Goal: Information Seeking & Learning: Learn about a topic

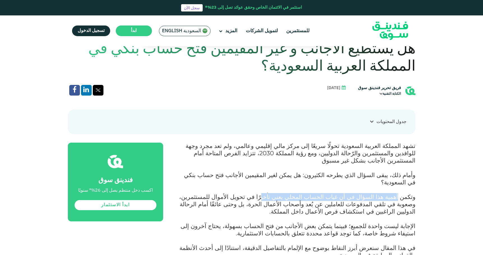
drag, startPoint x: 377, startPoint y: 185, endPoint x: 282, endPoint y: 186, distance: 94.5
click at [284, 193] on span "وتكمن أهمية هذا السؤال في أن غياب الحساب المحلي يعني تأخيرًا في تحويل الأموال ل…" at bounding box center [297, 204] width 236 height 22
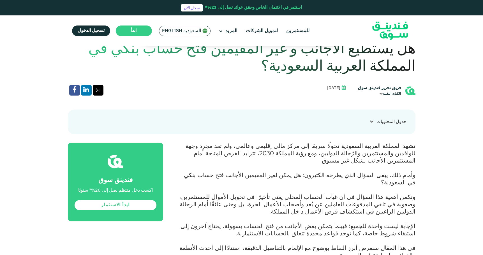
click at [278, 198] on p "وتكمن أهمية هذا السؤال في أن غياب الحساب المحلي يعني تأخيرًا في تحويل الأموال ل…" at bounding box center [296, 208] width 240 height 29
drag, startPoint x: 305, startPoint y: 182, endPoint x: 298, endPoint y: 181, distance: 6.5
click at [298, 193] on span "وتكمن أهمية هذا السؤال في أن غياب الحساب المحلي يعني تأخيرًا في تحويل الأموال ل…" at bounding box center [297, 204] width 236 height 22
click at [286, 198] on p "وتكمن أهمية هذا السؤال في أن غياب الحساب المحلي يعني تأخيرًا في تحويل الأموال ل…" at bounding box center [296, 208] width 240 height 29
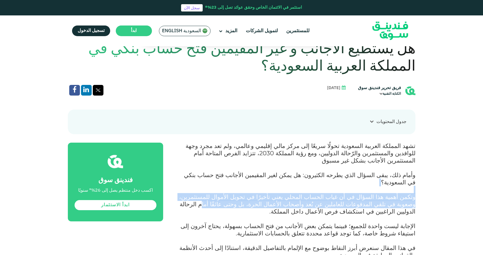
drag, startPoint x: 271, startPoint y: 186, endPoint x: 182, endPoint y: 188, distance: 89.2
click at [179, 194] on p "وتكمن أهمية هذا السؤال في أن غياب الحساب المحلي يعني تأخيرًا في تحويل الأموال ل…" at bounding box center [296, 208] width 240 height 29
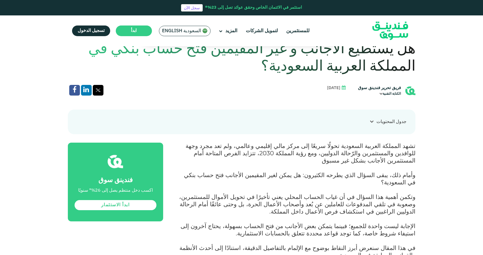
click at [186, 194] on p "وتكمن أهمية هذا السؤال في أن غياب الحساب المحلي يعني تأخيرًا في تحويل الأموال ل…" at bounding box center [296, 208] width 240 height 29
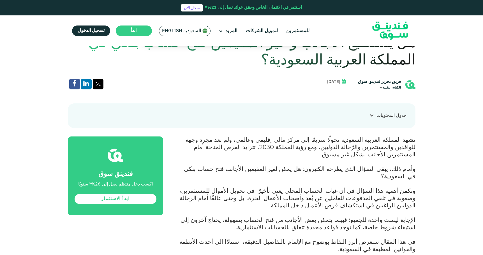
scroll to position [224, 0]
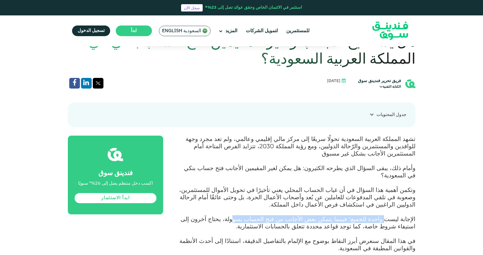
drag, startPoint x: 388, startPoint y: 202, endPoint x: 257, endPoint y: 199, distance: 130.7
click at [257, 215] on span "الإجابة ليست واحدة للجميع؛ فبينما يتمكن بعض الأجانب من فتح الحساب بسهولة، يحتاج…" at bounding box center [298, 222] width 235 height 15
click at [232, 215] on span "الإجابة ليست واحدة للجميع؛ فبينما يتمكن بعض الأجانب من فتح الحساب بسهولة، يحتاج…" at bounding box center [298, 222] width 235 height 15
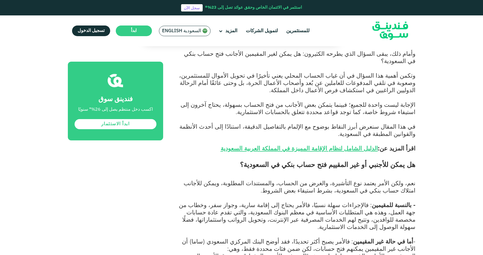
scroll to position [349, 0]
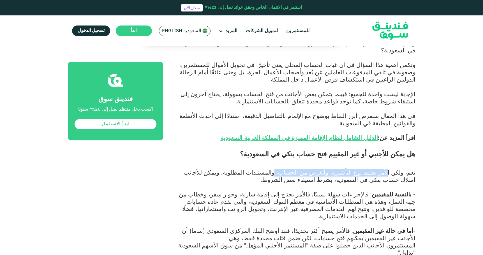
drag, startPoint x: 393, startPoint y: 151, endPoint x: 297, endPoint y: 152, distance: 96.2
click at [297, 169] on span "نعم، ولكن الأمر يعتمد نوع التأشيرة، والغرض من الحساب، والمستندات المطلوبة، ويمك…" at bounding box center [300, 176] width 232 height 15
click at [248, 169] on p "نعم، ولكن الأمر يعتمد نوع التأشيرة، والغرض من الحساب، والمستندات المطلوبة، ويمك…" at bounding box center [296, 180] width 240 height 22
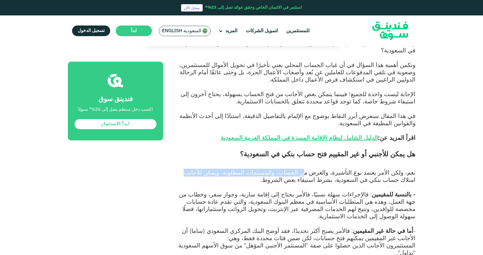
drag, startPoint x: 317, startPoint y: 152, endPoint x: 224, endPoint y: 155, distance: 92.9
click at [225, 169] on span "نعم، ولكن الأمر يعتمد نوع التأشيرة، والغرض من الحساب، والمستندات المطلوبة، ويمك…" at bounding box center [300, 176] width 232 height 15
click at [229, 169] on p "نعم، ولكن الأمر يعتمد نوع التأشيرة، والغرض من الحساب، والمستندات المطلوبة، ويمك…" at bounding box center [296, 180] width 240 height 22
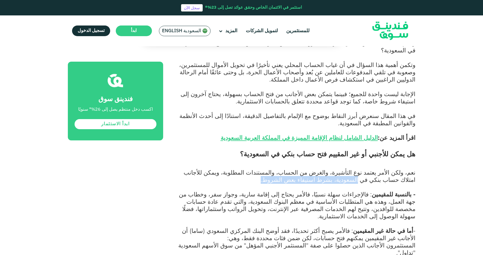
drag, startPoint x: 396, startPoint y: 160, endPoint x: 307, endPoint y: 163, distance: 89.3
click at [307, 169] on p "نعم، ولكن الأمر يعتمد نوع التأشيرة، والغرض من الحساب، والمستندات المطلوبة، ويمك…" at bounding box center [296, 180] width 240 height 22
click at [289, 169] on p "نعم، ولكن الأمر يعتمد نوع التأشيرة، والغرض من الحساب، والمستندات المطلوبة، ويمك…" at bounding box center [296, 180] width 240 height 22
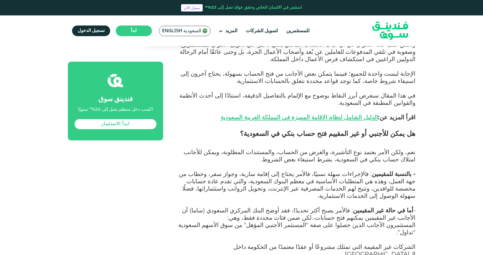
scroll to position [381, 0]
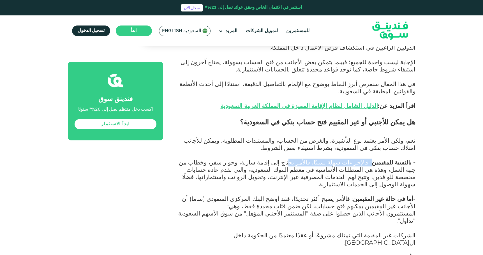
drag, startPoint x: 371, startPoint y: 142, endPoint x: 300, endPoint y: 142, distance: 70.9
click at [300, 159] on span "- بالنسبة للمقيمين : فالإجراءات سهلة نسبيًا، فالأمر يحتاج إلى إقامة سارية، وجوا…" at bounding box center [297, 173] width 237 height 29
click at [297, 195] on span "- أما في حالة غير المقيمين : فالأمر يصبح أكثر تحديدًا، فقد أوضح البنك المركزي ا…" at bounding box center [299, 202] width 234 height 15
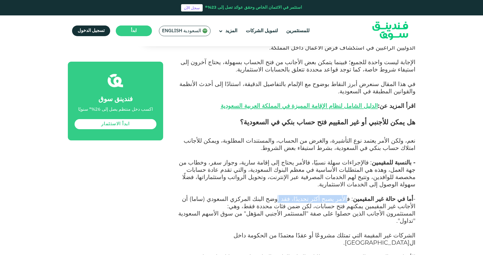
drag, startPoint x: 326, startPoint y: 172, endPoint x: 287, endPoint y: 169, distance: 39.9
click at [287, 195] on span "- أما في حالة غير المقيمين : فالأمر يصبح أكثر تحديدًا، فقد أوضح البنك المركزي ا…" at bounding box center [299, 202] width 234 height 15
click at [272, 196] on p "- أما في حالة غير المقيمين : فالأمر يصبح أكثر تحديدًا، فقد أوضح البنك المركزي ا…" at bounding box center [296, 203] width 240 height 15
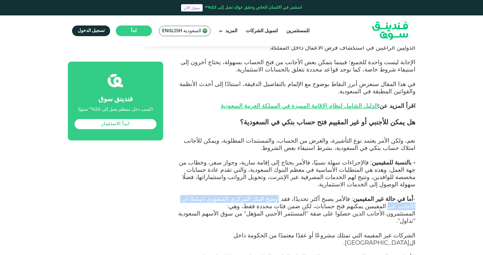
drag, startPoint x: 287, startPoint y: 170, endPoint x: 171, endPoint y: 172, distance: 117.0
click at [191, 210] on p "المستثمرون الأجانب الذين حصلوا على صفة "المستثمر الأجنبي المؤهل" من سوق الأسهم …" at bounding box center [296, 221] width 240 height 22
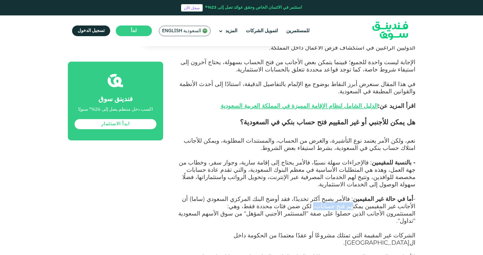
drag, startPoint x: 390, startPoint y: 178, endPoint x: 355, endPoint y: 178, distance: 34.8
click at [355, 195] on span "- أما في حالة غير المقيمين : فالأمر يصبح أكثر تحديدًا، فقد أوضح البنك المركزي ا…" at bounding box center [299, 202] width 234 height 15
click at [328, 195] on span "- أما في حالة غير المقيمين : فالأمر يصبح أكثر تحديدًا، فقد أوضح البنك المركزي ا…" at bounding box center [299, 202] width 234 height 15
drag, startPoint x: 339, startPoint y: 178, endPoint x: 240, endPoint y: 176, distance: 99.3
click at [240, 196] on p "- أما في حالة غير المقيمين : فالأمر يصبح أكثر تحديدًا، فقد أوضح البنك المركزي ا…" at bounding box center [296, 203] width 240 height 15
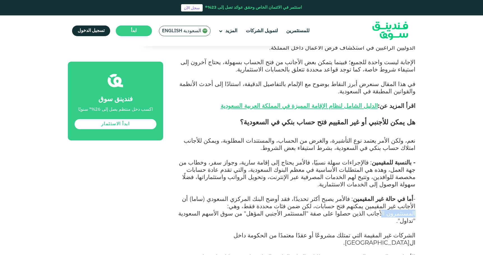
drag, startPoint x: 389, startPoint y: 183, endPoint x: 226, endPoint y: 178, distance: 162.7
click at [264, 210] on p "المستثمرون الأجانب الذين حصلوا على صفة "المستثمر الأجنبي المؤهل" من سوق الأسهم …" at bounding box center [296, 221] width 240 height 22
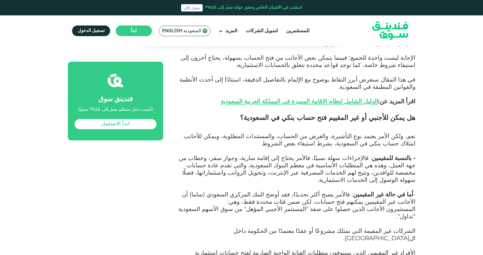
scroll to position [386, 0]
drag, startPoint x: 395, startPoint y: 194, endPoint x: 238, endPoint y: 188, distance: 156.6
click at [303, 227] on span "الشركات غير المقيمة التي تمتلك مشروعًا أو عقدًا معتمدًا من الحكومة داخل ال[GEOG…" at bounding box center [325, 234] width 182 height 15
click at [270, 227] on p "الشركات غير المقيمة التي تمتلك مشروعًا أو عقدًا معتمدًا من الحكومة داخل ال[GEOG…" at bounding box center [296, 238] width 240 height 22
drag, startPoint x: 329, startPoint y: 194, endPoint x: 229, endPoint y: 195, distance: 99.8
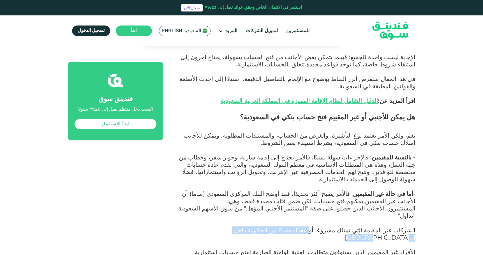
click at [229, 227] on p "الشركات غير المقيمة التي تمتلك مشروعًا أو عقدًا معتمدًا من الحكومة داخل ال[GEOG…" at bounding box center [296, 238] width 240 height 22
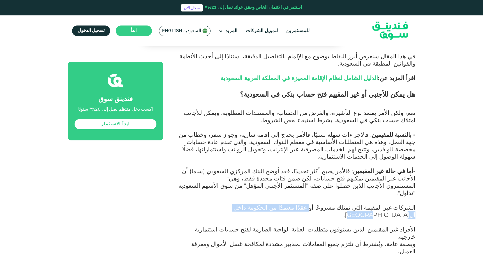
scroll to position [411, 0]
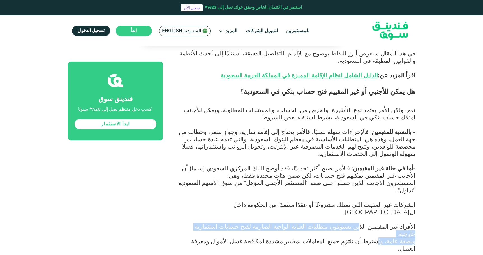
drag, startPoint x: 382, startPoint y: 185, endPoint x: 370, endPoint y: 185, distance: 11.8
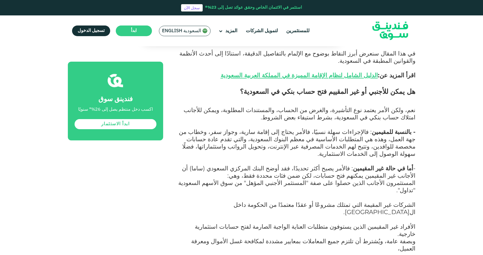
click at [317, 238] on span "وبصفة عامة، ويُشترط أن تلتزم جميع المعاملات بمعايير مشددة لمكافحة غسل الأموال و…" at bounding box center [299, 256] width 231 height 36
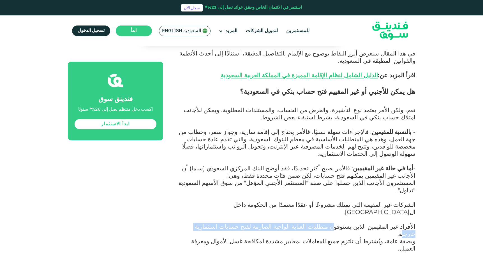
drag, startPoint x: 349, startPoint y: 180, endPoint x: 213, endPoint y: 179, distance: 135.5
click at [215, 223] on span "الأفراد غير المقيمين الذين يستوفون متطلبات العناية الواجبة الصارمة لفتح حسابات …" at bounding box center [305, 230] width 221 height 15
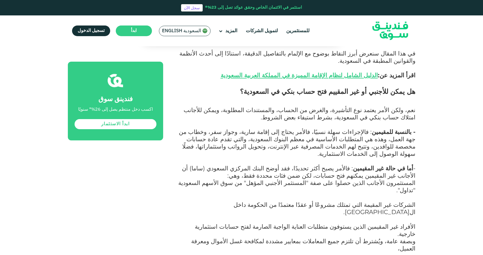
click at [212, 223] on span "الأفراد غير المقيمين الذين يستوفون متطلبات العناية الواجبة الصارمة لفتح حسابات …" at bounding box center [305, 230] width 221 height 15
drag, startPoint x: 369, startPoint y: 189, endPoint x: 332, endPoint y: 189, distance: 37.3
click at [337, 238] on span "وبصفة عامة، ويُشترط أن تلتزم جميع المعاملات بمعايير مشددة لمكافحة غسل الأموال و…" at bounding box center [299, 256] width 231 height 36
click at [326, 238] on p "وبصفة عامة، ويُشترط أن تلتزم جميع المعاملات بمعايير مشددة لمكافحة غسل الأموال و…" at bounding box center [296, 260] width 240 height 44
drag, startPoint x: 375, startPoint y: 180, endPoint x: 288, endPoint y: 182, distance: 86.9
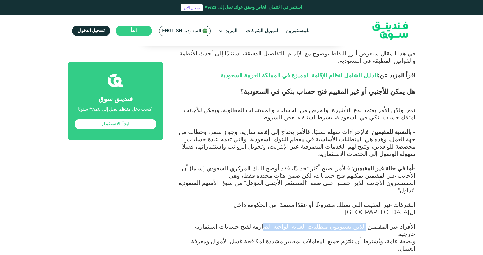
click at [288, 223] on span "الأفراد غير المقيمين الذين يستوفون متطلبات العناية الواجبة الصارمة لفتح حسابات …" at bounding box center [305, 230] width 221 height 15
click at [286, 238] on span "وبصفة عامة، ويُشترط أن تلتزم جميع المعاملات بمعايير مشددة لمكافحة غسل الأموال و…" at bounding box center [299, 256] width 231 height 36
drag, startPoint x: 314, startPoint y: 180, endPoint x: 246, endPoint y: 181, distance: 68.2
click at [246, 223] on span "الأفراد غير المقيمين الذين يستوفون متطلبات العناية الواجبة الصارمة لفتح حسابات …" at bounding box center [305, 230] width 221 height 15
click at [268, 238] on p "وبصفة عامة، ويُشترط أن تلتزم جميع المعاملات بمعايير مشددة لمكافحة غسل الأموال و…" at bounding box center [296, 260] width 240 height 44
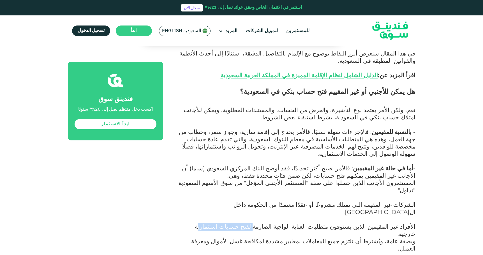
drag, startPoint x: 280, startPoint y: 182, endPoint x: 231, endPoint y: 183, distance: 48.5
click at [231, 223] on span "الأفراد غير المقيمين الذين يستوفون متطلبات العناية الواجبة الصارمة لفتح حسابات …" at bounding box center [305, 230] width 221 height 15
click at [243, 238] on p "وبصفة عامة، ويُشترط أن تلتزم جميع المعاملات بمعايير مشددة لمكافحة غسل الأموال و…" at bounding box center [296, 260] width 240 height 44
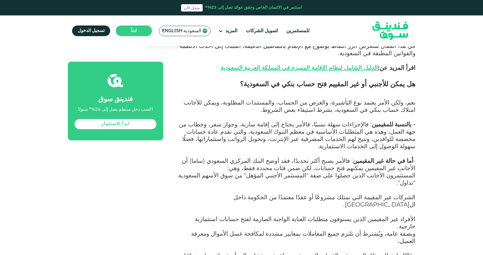
scroll to position [420, 0]
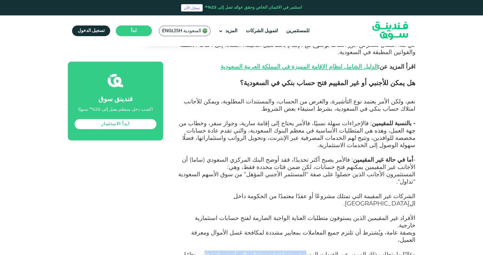
drag, startPoint x: 323, startPoint y: 196, endPoint x: 238, endPoint y: 199, distance: 85.3
click at [237, 229] on span "وبصفة عامة، ويُشترط أن تلتزم جميع المعاملات بمعايير مشددة لمكافحة غسل الأموال و…" at bounding box center [299, 247] width 231 height 36
click at [239, 229] on p "وبصفة عامة، ويُشترط أن تلتزم جميع المعاملات بمعايير مشددة لمكافحة غسل الأموال و…" at bounding box center [296, 251] width 240 height 44
drag, startPoint x: 399, startPoint y: 193, endPoint x: 234, endPoint y: 196, distance: 164.9
click at [234, 229] on span "وبصفة عامة، ويُشترط أن تلتزم جميع المعاملات بمعايير مشددة لمكافحة غسل الأموال و…" at bounding box center [299, 247] width 231 height 36
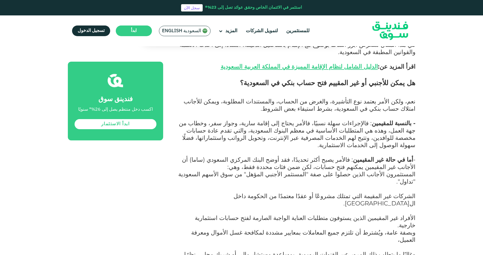
click at [230, 229] on p "وبصفة عامة، ويُشترط أن تلتزم جميع المعاملات بمعايير مشددة لمكافحة غسل الأموال و…" at bounding box center [296, 251] width 240 height 44
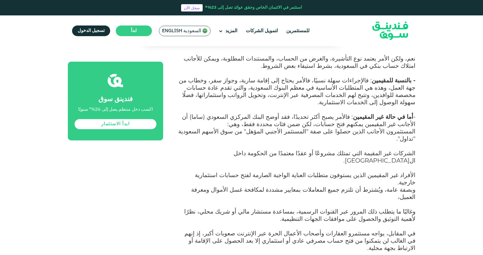
scroll to position [464, 0]
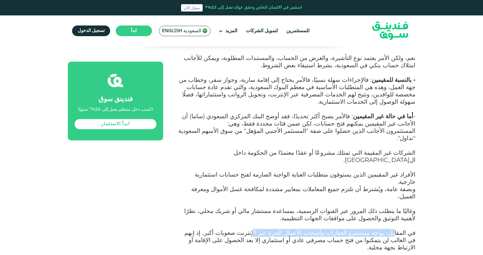
drag, startPoint x: 399, startPoint y: 172, endPoint x: 280, endPoint y: 169, distance: 118.7
click at [280, 229] on span "في المقابل، يواجه مستثمرو العقارات وأصحاب الأعمال الحرة عبر الإنترنت صعوبات أكب…" at bounding box center [300, 240] width 231 height 22
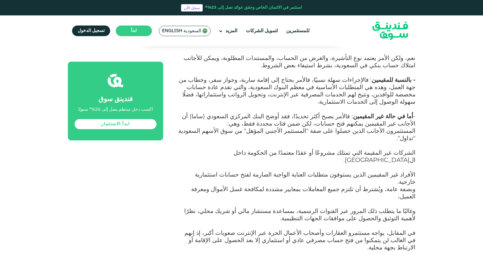
click at [229, 229] on span "في المقابل، يواجه مستثمرو العقارات وأصحاب الأعمال الحرة عبر الإنترنت صعوبات أكب…" at bounding box center [300, 240] width 231 height 22
drag, startPoint x: 231, startPoint y: 171, endPoint x: 204, endPoint y: 173, distance: 27.6
click at [204, 229] on span "في المقابل، يواجه مستثمرو العقارات وأصحاب الأعمال الحرة عبر الإنترنت صعوبات أكب…" at bounding box center [300, 240] width 231 height 22
drag, startPoint x: 409, startPoint y: 181, endPoint x: 188, endPoint y: 174, distance: 221.4
click at [188, 229] on span "في المقابل، يواجه مستثمرو العقارات وأصحاب الأعمال الحرة عبر الإنترنت صعوبات أكب…" at bounding box center [300, 240] width 231 height 22
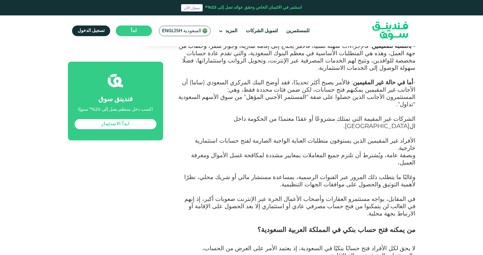
scroll to position [510, 0]
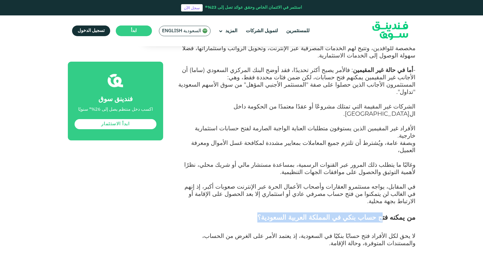
drag, startPoint x: 384, startPoint y: 149, endPoint x: 236, endPoint y: 147, distance: 147.5
click at [242, 213] on h2 "من يمكنه فتح حساب بنكي في المملكة العربية السعودية؟" at bounding box center [296, 223] width 240 height 20
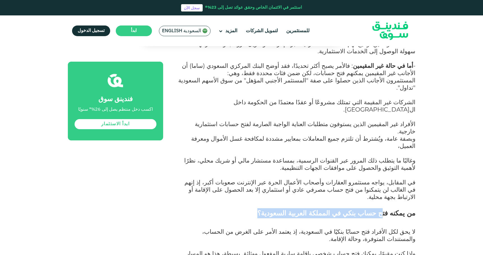
scroll to position [522, 0]
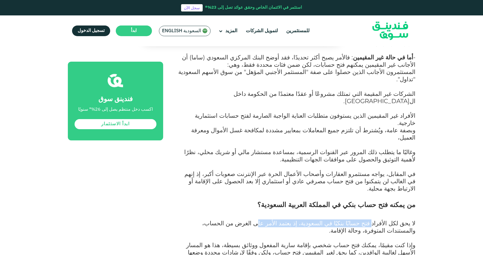
drag, startPoint x: 379, startPoint y: 154, endPoint x: 269, endPoint y: 151, distance: 110.0
click at [270, 220] on span "لا يحق لكل الأفراد فتح حسابًا بنكيًا في السعودية، إذ يعتمد الأمر على الغرض من ا…" at bounding box center [308, 227] width 213 height 15
click at [248, 241] on span "وإذا كنت مقيمًا، يمكنك فتح حساب شخصي بإقامة سارية المفعول ووثائق بسيطة، هذا هو …" at bounding box center [300, 252] width 229 height 22
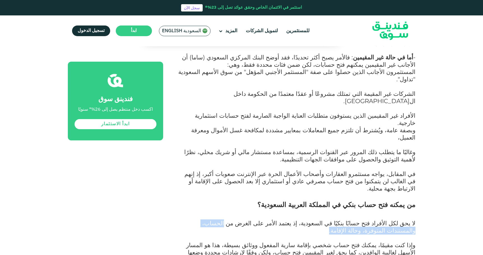
drag, startPoint x: 251, startPoint y: 154, endPoint x: 215, endPoint y: 159, distance: 36.5
click at [215, 220] on p "لا يحق لكل الأفراد فتح حسابًا بنكيًا في السعودية، إذ يعتمد الأمر على الغرض من ا…" at bounding box center [296, 231] width 240 height 22
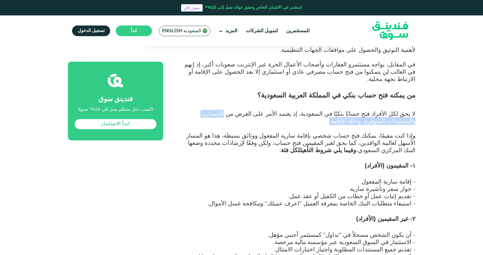
scroll to position [634, 0]
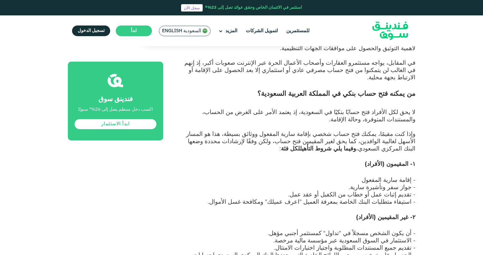
drag, startPoint x: 402, startPoint y: 178, endPoint x: 276, endPoint y: 175, distance: 125.7
click at [277, 245] on p "- تقديم جميع المستندات المطلوبة واجتياز اختبارات الامتثال." at bounding box center [296, 248] width 240 height 7
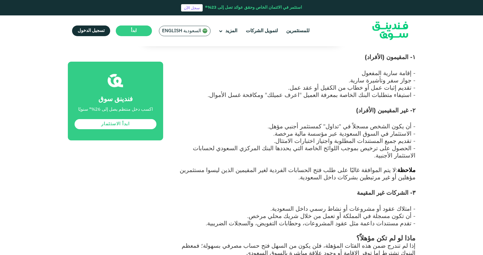
scroll to position [742, 0]
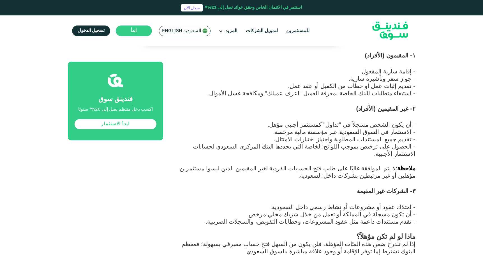
drag, startPoint x: 234, startPoint y: 183, endPoint x: 156, endPoint y: 186, distance: 78.6
drag, startPoint x: 376, startPoint y: 184, endPoint x: 276, endPoint y: 188, distance: 100.5
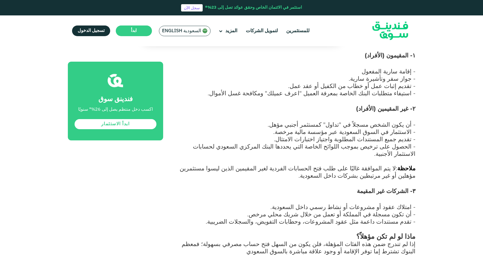
click at [275, 218] on p "- تقدم مستندات داعمة مثل عقود المشروعات، وحطابات التفويض، والسجلات الضريبية. ما…" at bounding box center [296, 247] width 240 height 59
drag, startPoint x: 280, startPoint y: 181, endPoint x: 173, endPoint y: 182, distance: 107.4
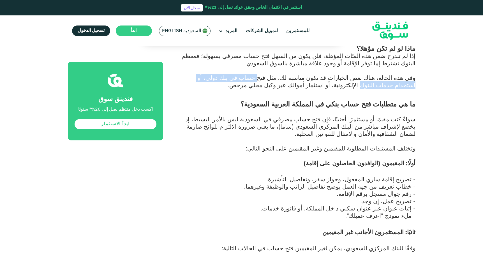
scroll to position [930, 0]
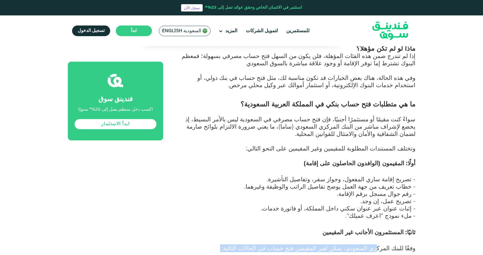
drag, startPoint x: 387, startPoint y: 157, endPoint x: 253, endPoint y: 166, distance: 134.0
click at [253, 245] on p "وفقًا للبنك المركزي السعودي، يمكن لغير المقيمين فتح حساب في الحالات التالية:" at bounding box center [296, 252] width 240 height 15
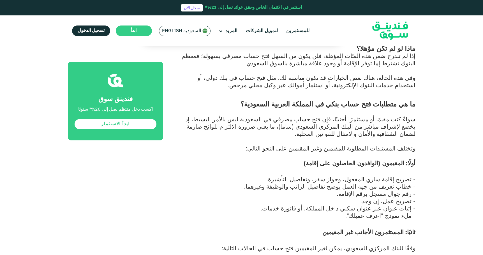
drag, startPoint x: 398, startPoint y: 181, endPoint x: 255, endPoint y: 179, distance: 142.2
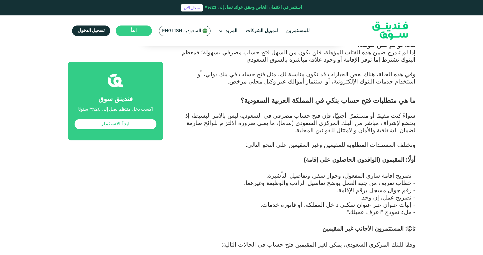
scroll to position [934, 0]
drag, startPoint x: 381, startPoint y: 194, endPoint x: 302, endPoint y: 195, distance: 79.4
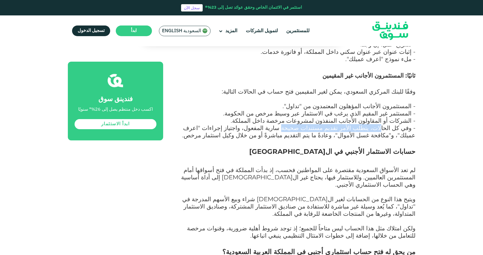
scroll to position [1088, 0]
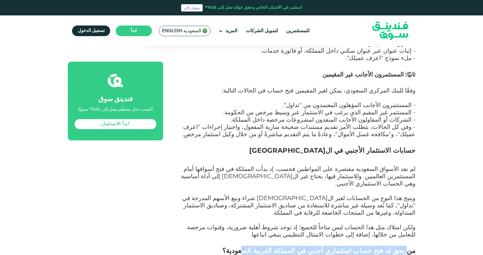
drag, startPoint x: 396, startPoint y: 150, endPoint x: 230, endPoint y: 156, distance: 165.8
click at [241, 247] on span "من يحق له فتح حساب استثماري أجنبي في المملكة العربية السعودية؟" at bounding box center [318, 251] width 193 height 8
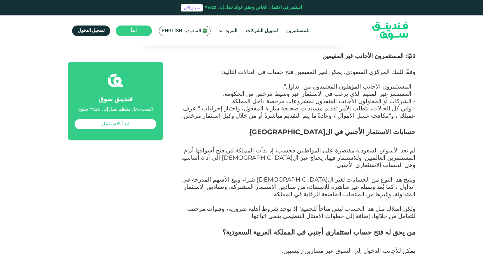
scroll to position [1109, 0]
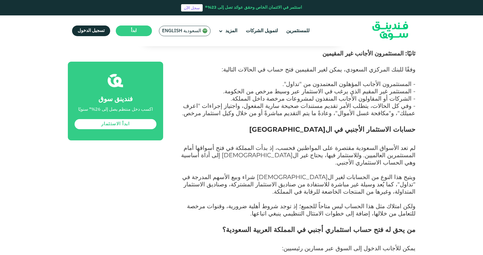
drag, startPoint x: 330, startPoint y: 162, endPoint x: 228, endPoint y: 169, distance: 101.8
drag, startPoint x: 377, startPoint y: 184, endPoint x: 277, endPoint y: 184, distance: 100.4
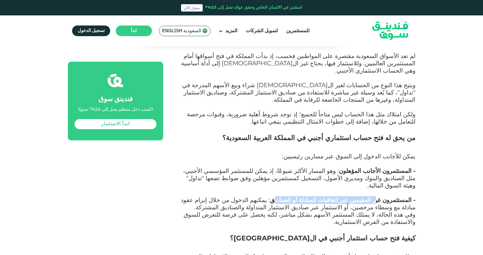
scroll to position [1202, 0]
drag, startPoint x: 384, startPoint y: 206, endPoint x: 279, endPoint y: 203, distance: 105.8
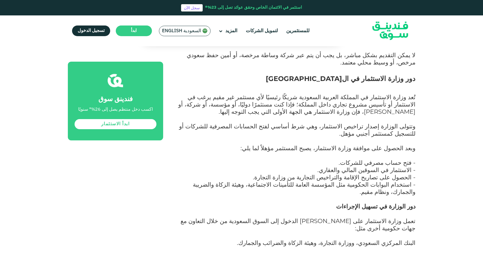
scroll to position [1926, 0]
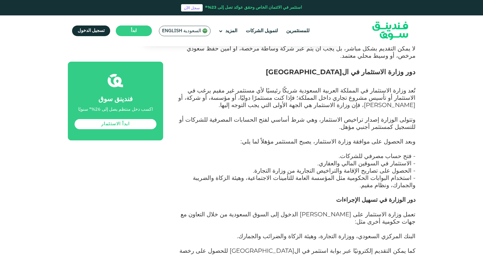
drag, startPoint x: 243, startPoint y: 170, endPoint x: 158, endPoint y: 181, distance: 86.6
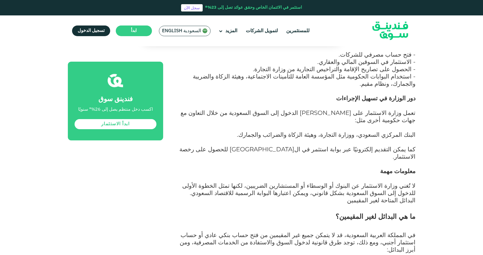
scroll to position [2028, 0]
drag, startPoint x: 378, startPoint y: 181, endPoint x: 284, endPoint y: 181, distance: 94.5
drag, startPoint x: 294, startPoint y: 183, endPoint x: 189, endPoint y: 181, distance: 105.5
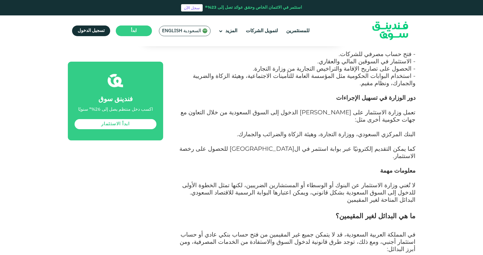
drag, startPoint x: 402, startPoint y: 189, endPoint x: 327, endPoint y: 186, distance: 74.7
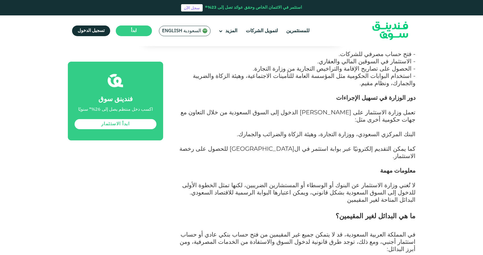
drag, startPoint x: 354, startPoint y: 187, endPoint x: 215, endPoint y: 188, distance: 138.8
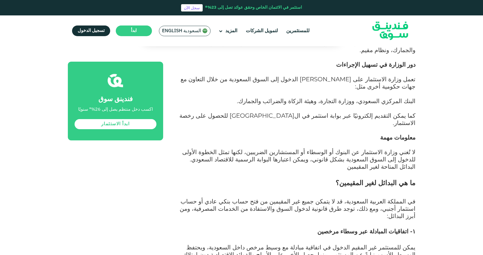
scroll to position [2107, 0]
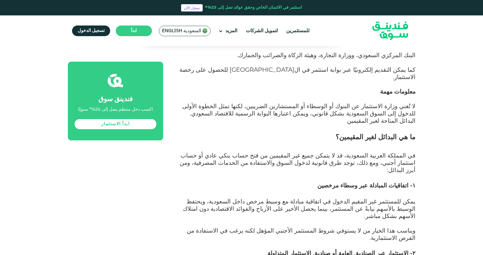
drag, startPoint x: 402, startPoint y: 153, endPoint x: 216, endPoint y: 157, distance: 186.0
drag, startPoint x: 405, startPoint y: 161, endPoint x: 238, endPoint y: 160, distance: 166.9
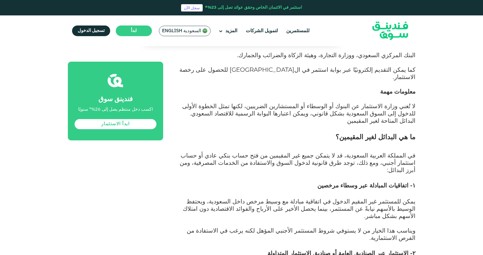
drag, startPoint x: 407, startPoint y: 175, endPoint x: 292, endPoint y: 178, distance: 115.0
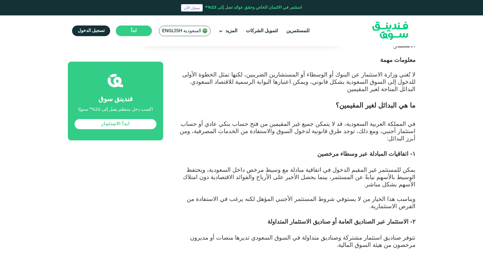
scroll to position [2140, 0]
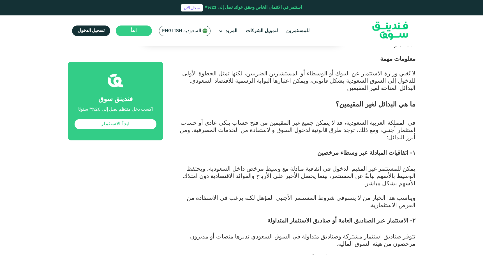
drag, startPoint x: 336, startPoint y: 180, endPoint x: 260, endPoint y: 180, distance: 75.7
drag, startPoint x: 247, startPoint y: 183, endPoint x: 171, endPoint y: 183, distance: 76.6
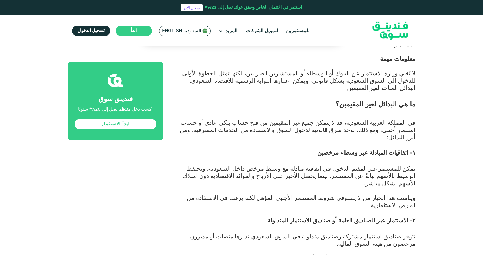
drag, startPoint x: 390, startPoint y: 186, endPoint x: 305, endPoint y: 183, distance: 84.7
drag, startPoint x: 335, startPoint y: 192, endPoint x: 225, endPoint y: 193, distance: 109.4
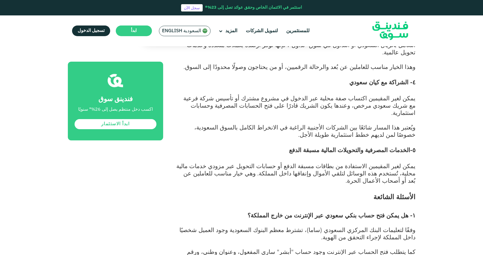
scroll to position [2411, 0]
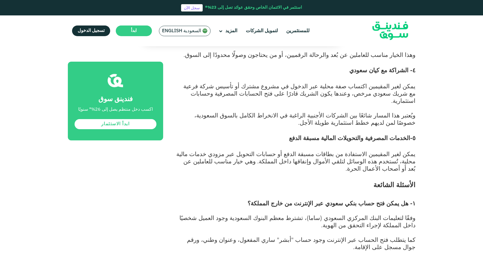
drag, startPoint x: 406, startPoint y: 174, endPoint x: 323, endPoint y: 173, distance: 83.0
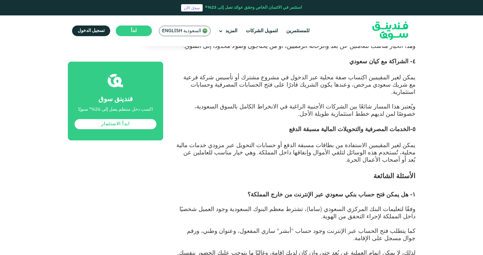
scroll to position [2421, 0]
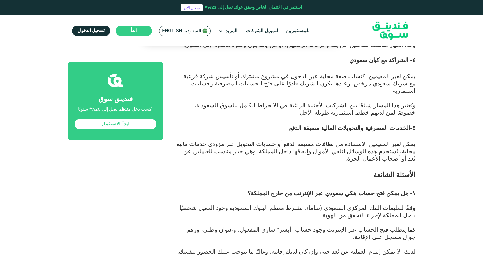
drag, startPoint x: 287, startPoint y: 158, endPoint x: 238, endPoint y: 156, distance: 48.6
drag, startPoint x: 408, startPoint y: 178, endPoint x: 268, endPoint y: 181, distance: 140.8
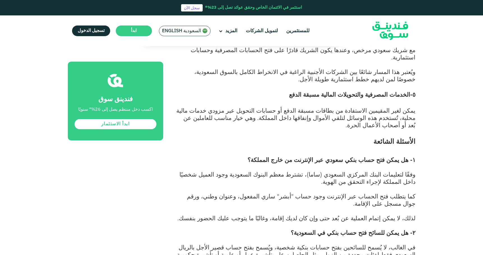
scroll to position [2468, 0]
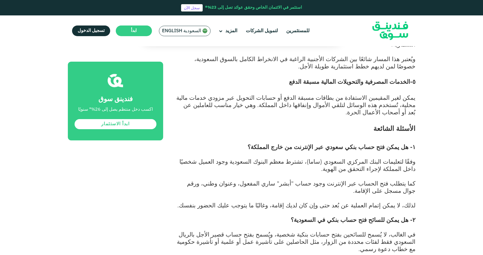
drag, startPoint x: 334, startPoint y: 143, endPoint x: 251, endPoint y: 143, distance: 83.0
drag, startPoint x: 407, startPoint y: 153, endPoint x: 268, endPoint y: 155, distance: 139.1
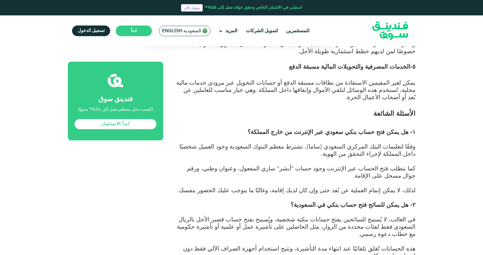
scroll to position [2484, 0]
drag, startPoint x: 335, startPoint y: 149, endPoint x: 234, endPoint y: 154, distance: 101.3
drag, startPoint x: 319, startPoint y: 151, endPoint x: 204, endPoint y: 153, distance: 114.4
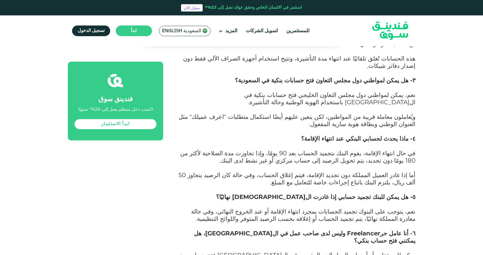
scroll to position [2672, 0]
